Goal: Task Accomplishment & Management: Use online tool/utility

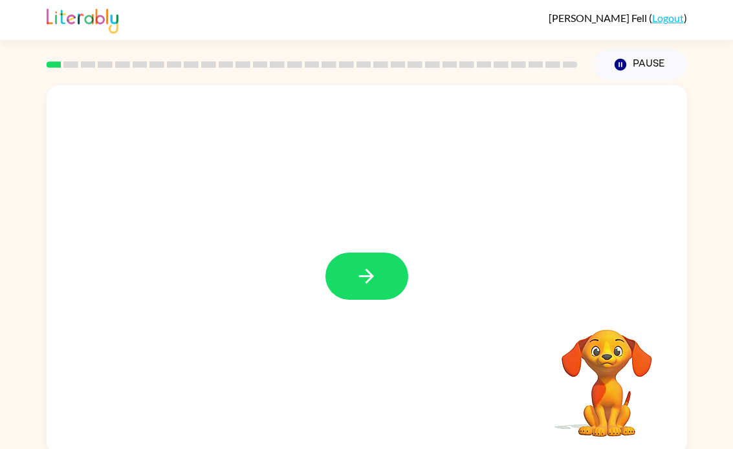
click at [366, 264] on button "button" at bounding box center [366, 276] width 83 height 47
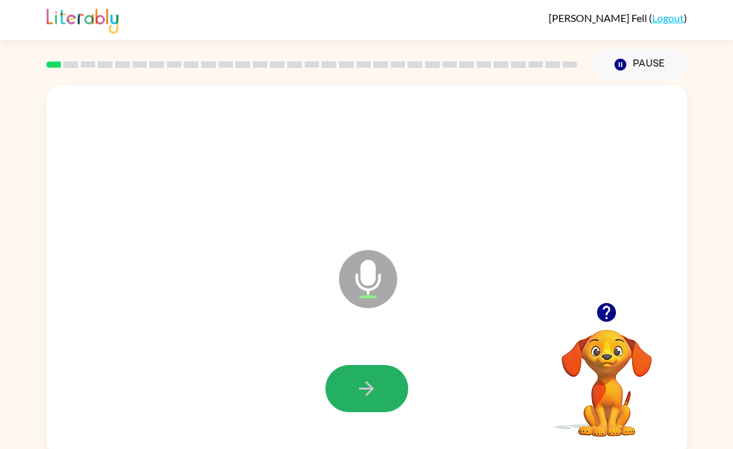
click at [370, 367] on button "button" at bounding box center [366, 388] width 83 height 47
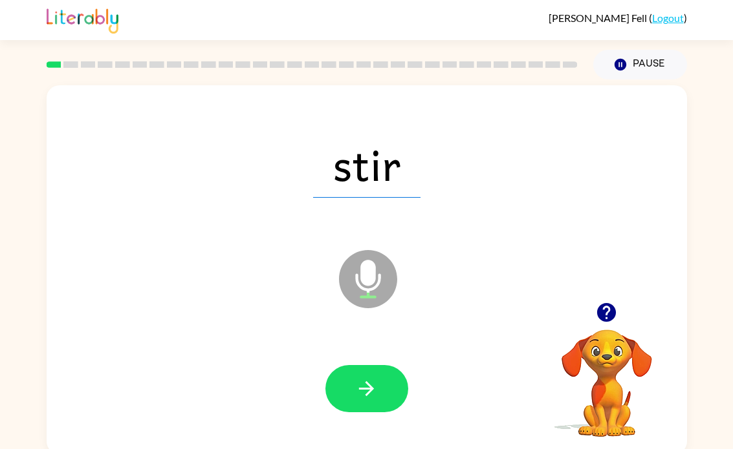
scroll to position [2, 0]
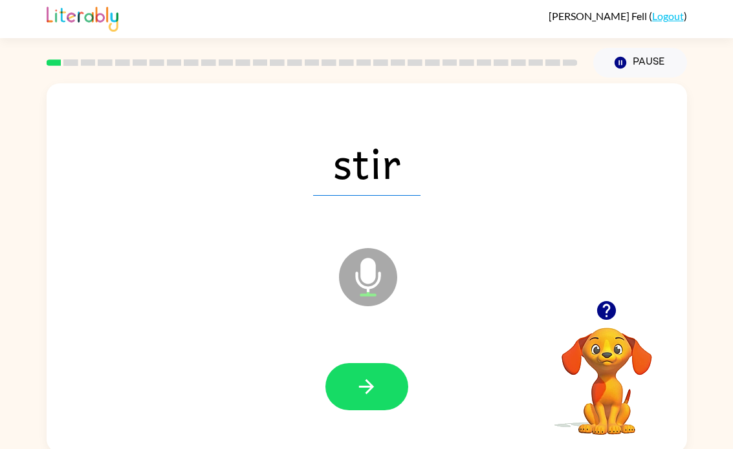
click at [350, 405] on button "button" at bounding box center [366, 386] width 83 height 47
click at [380, 398] on div at bounding box center [366, 386] width 83 height 47
click at [363, 381] on icon "button" at bounding box center [366, 387] width 23 height 23
click at [386, 365] on button "button" at bounding box center [366, 386] width 83 height 47
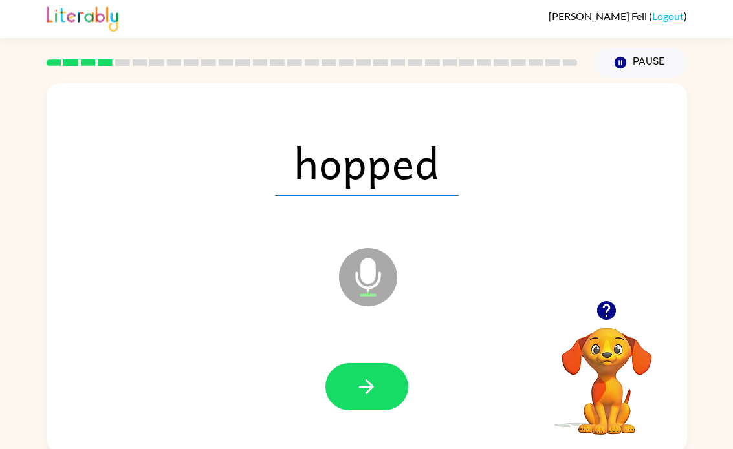
click at [365, 385] on icon "button" at bounding box center [366, 387] width 23 height 23
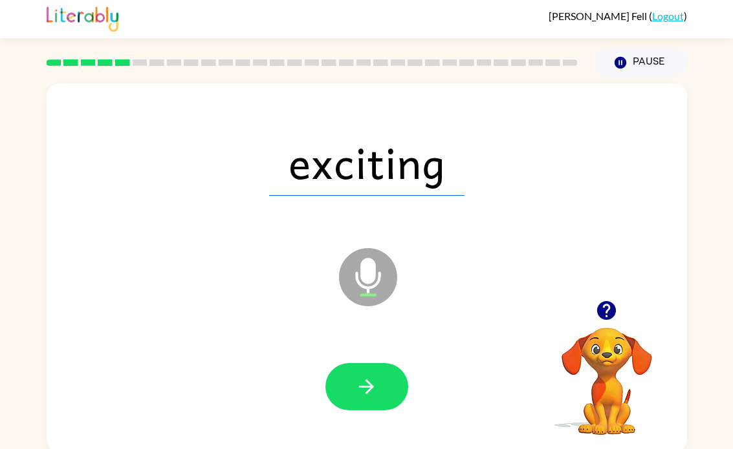
click at [365, 392] on icon "button" at bounding box center [366, 387] width 23 height 23
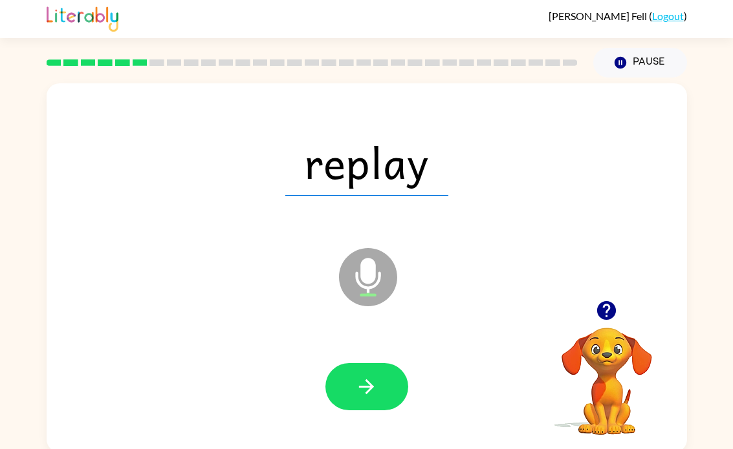
click at [371, 402] on button "button" at bounding box center [366, 386] width 83 height 47
click at [374, 398] on icon "button" at bounding box center [366, 387] width 23 height 23
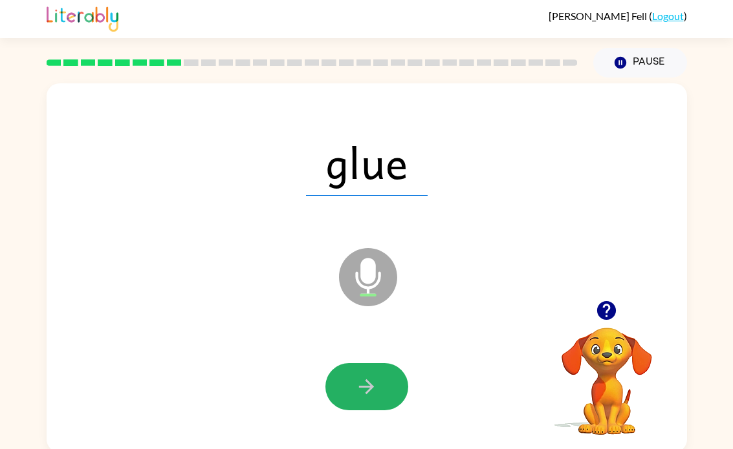
click at [363, 389] on icon "button" at bounding box center [366, 387] width 23 height 23
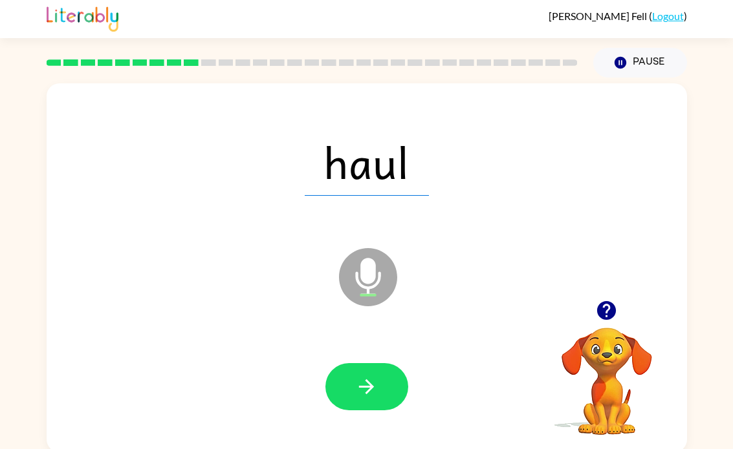
click at [375, 387] on icon "button" at bounding box center [366, 387] width 23 height 23
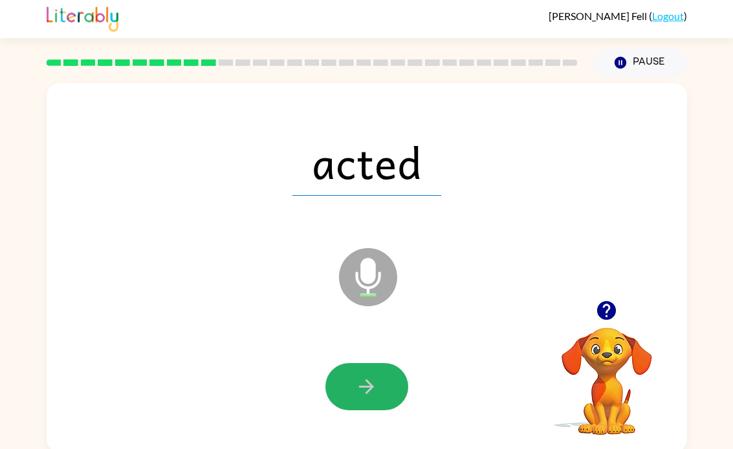
click at [379, 367] on button "button" at bounding box center [366, 386] width 83 height 47
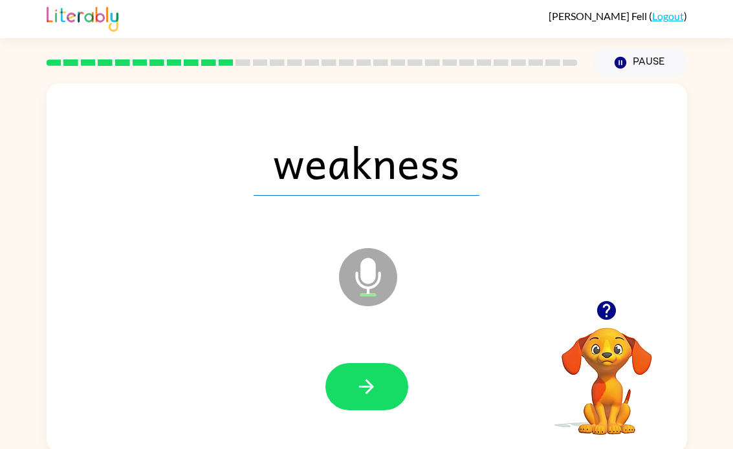
click at [378, 396] on button "button" at bounding box center [366, 386] width 83 height 47
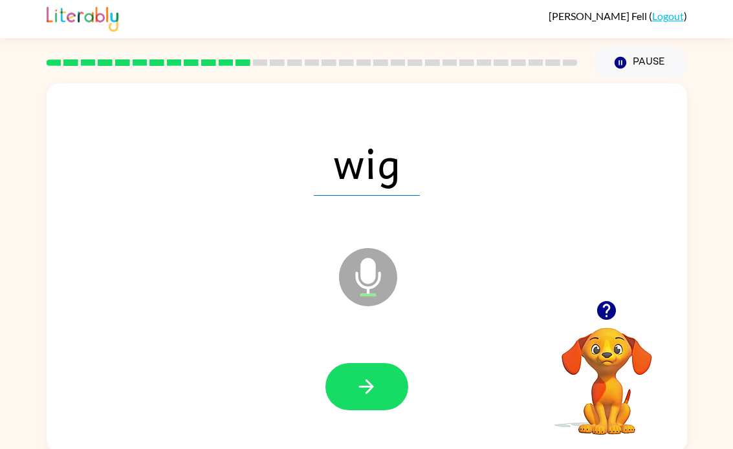
click at [378, 382] on button "button" at bounding box center [366, 386] width 83 height 47
click at [369, 392] on icon "button" at bounding box center [366, 387] width 15 height 15
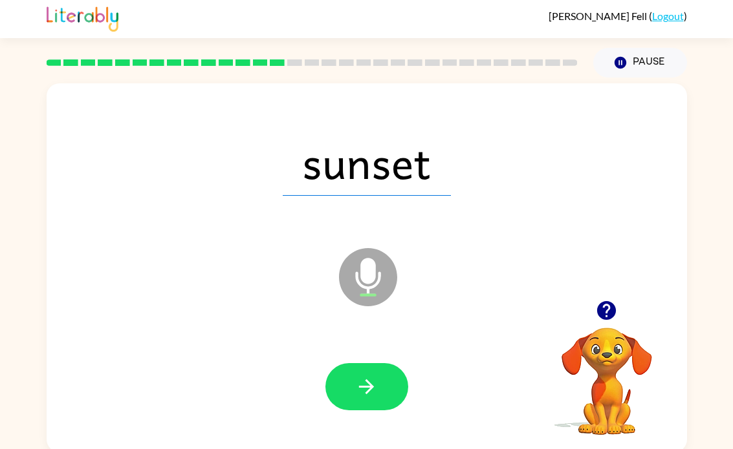
click at [352, 390] on button "button" at bounding box center [366, 386] width 83 height 47
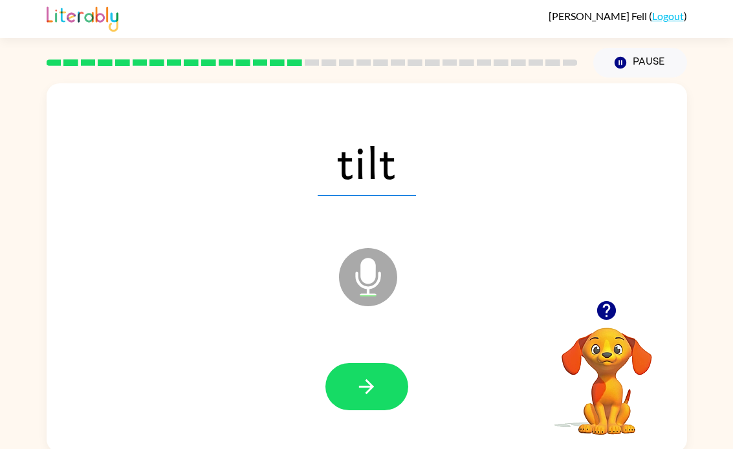
click at [362, 400] on button "button" at bounding box center [366, 386] width 83 height 47
click at [361, 386] on icon "button" at bounding box center [366, 387] width 23 height 23
click at [362, 387] on icon "button" at bounding box center [366, 387] width 15 height 15
click at [354, 385] on button "button" at bounding box center [366, 386] width 83 height 47
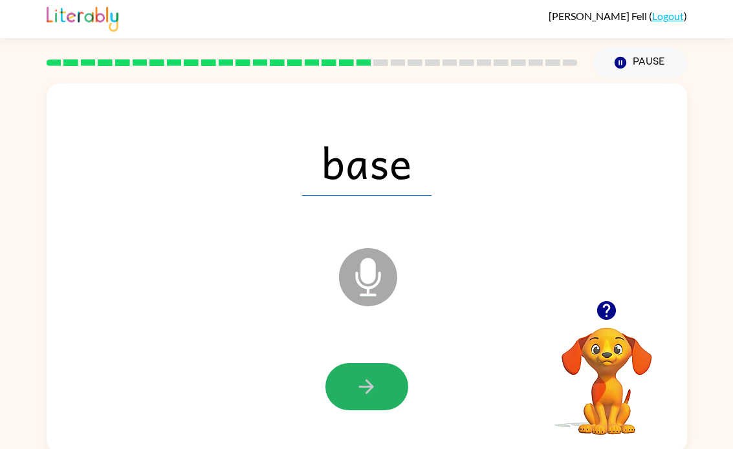
click at [365, 381] on icon "button" at bounding box center [366, 387] width 23 height 23
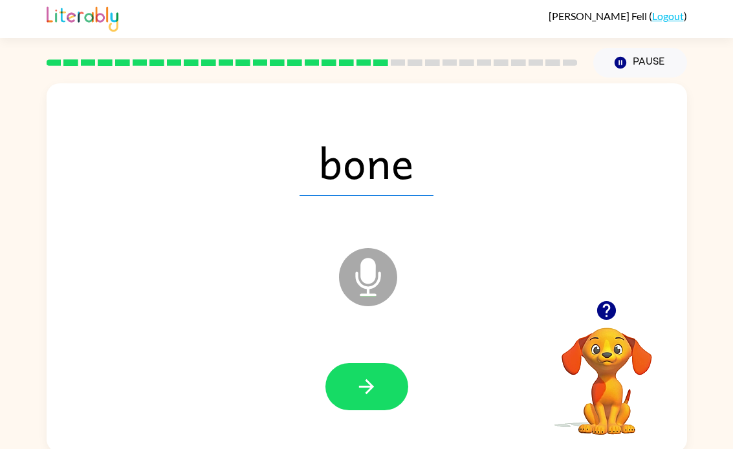
click at [362, 384] on icon "button" at bounding box center [366, 387] width 23 height 23
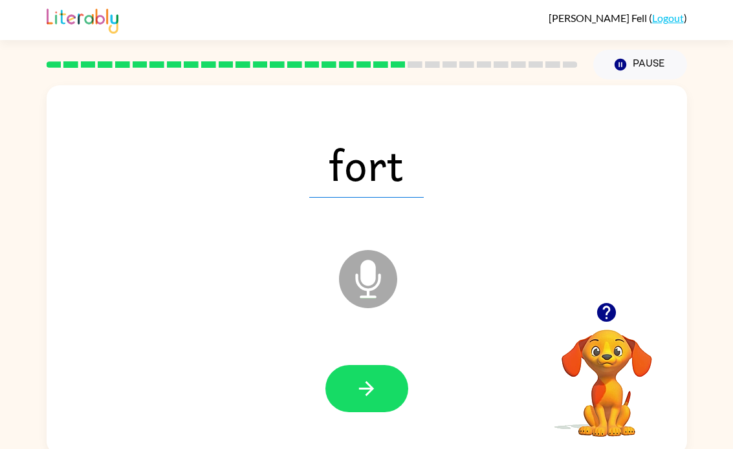
click at [365, 393] on icon "button" at bounding box center [366, 389] width 23 height 23
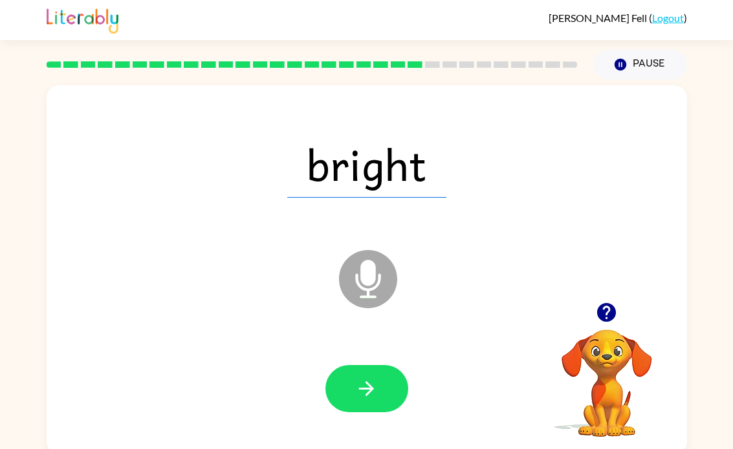
click at [379, 412] on button "button" at bounding box center [366, 388] width 83 height 47
click at [365, 384] on div at bounding box center [366, 388] width 83 height 47
click at [373, 387] on icon "button" at bounding box center [366, 389] width 23 height 23
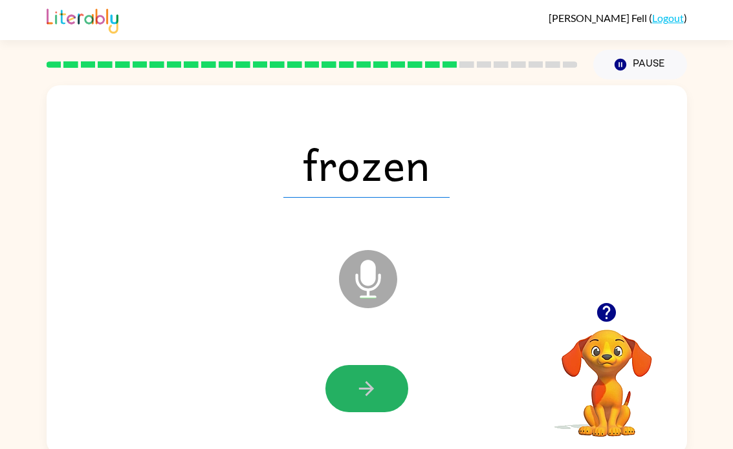
click at [369, 379] on icon "button" at bounding box center [366, 389] width 23 height 23
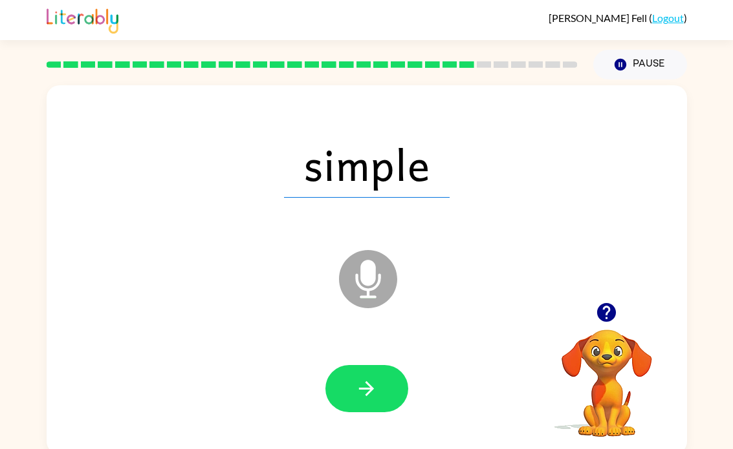
click at [367, 389] on icon "button" at bounding box center [366, 388] width 15 height 15
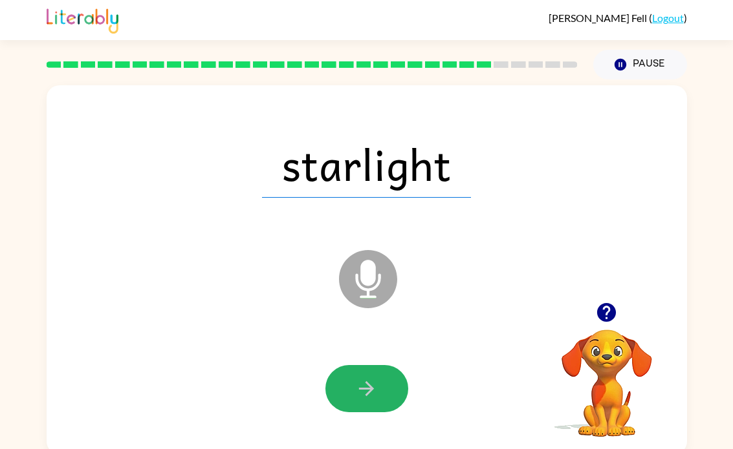
click at [380, 383] on button "button" at bounding box center [366, 388] width 83 height 47
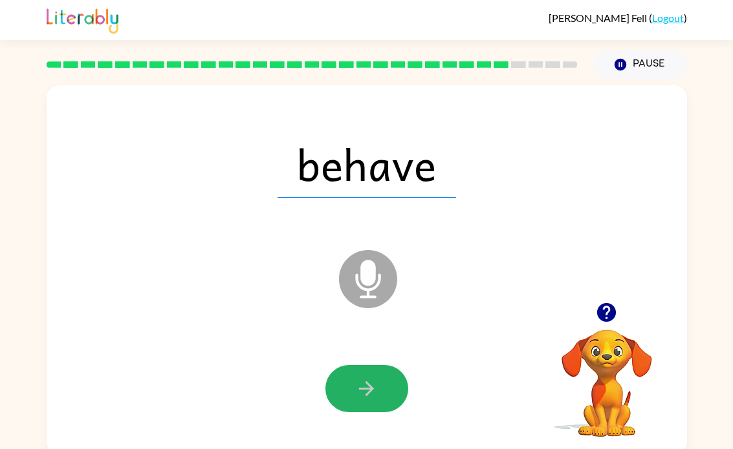
click at [365, 385] on icon "button" at bounding box center [366, 389] width 23 height 23
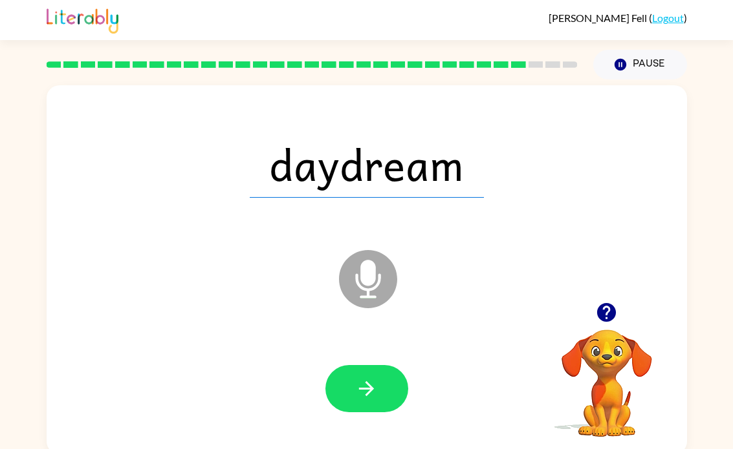
click at [374, 390] on icon "button" at bounding box center [366, 389] width 23 height 23
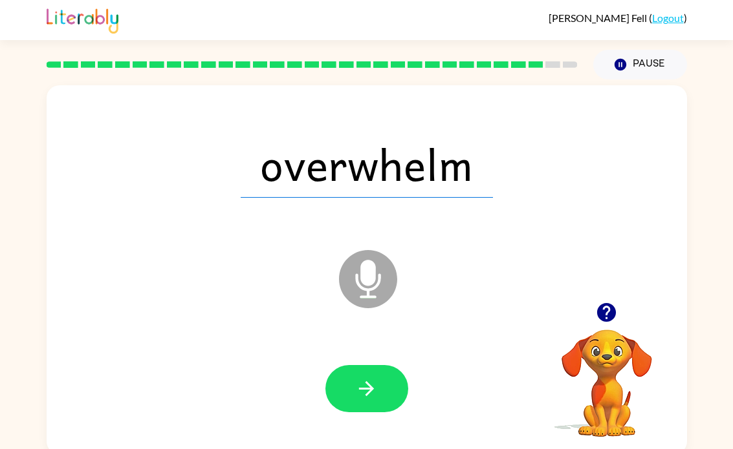
click at [378, 386] on button "button" at bounding box center [366, 388] width 83 height 47
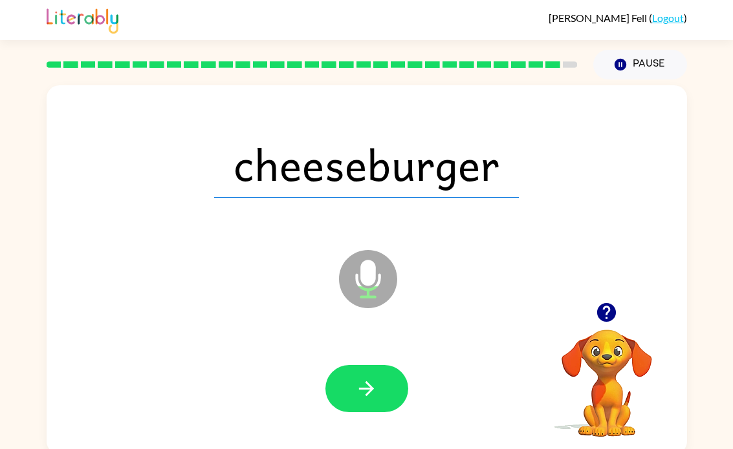
click at [381, 405] on button "button" at bounding box center [366, 388] width 83 height 47
